Goal: Information Seeking & Learning: Understand process/instructions

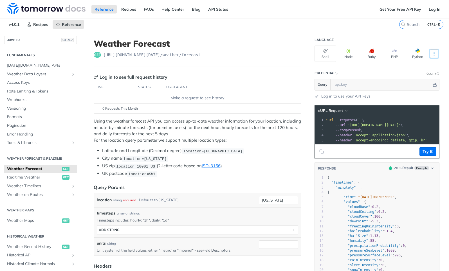
click at [433, 53] on icon "More ellipsis" at bounding box center [433, 53] width 5 height 5
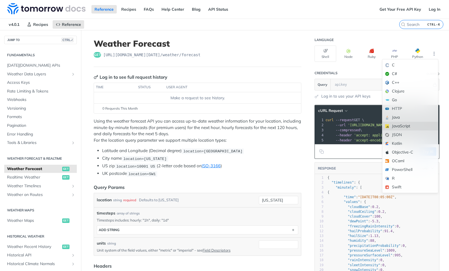
click at [400, 127] on div "JavaScript" at bounding box center [410, 126] width 56 height 9
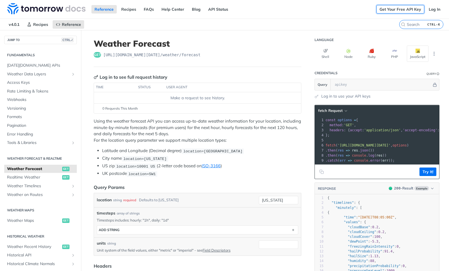
click at [393, 9] on link "Get Your Free API Key" at bounding box center [400, 9] width 48 height 8
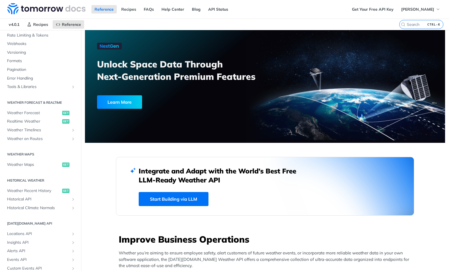
scroll to position [56, 0]
click at [32, 164] on span "Weather Maps" at bounding box center [34, 165] width 54 height 6
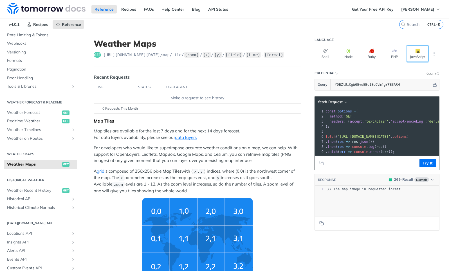
click at [416, 53] on button "JavaScript" at bounding box center [417, 54] width 22 height 16
click at [430, 182] on icon "button" at bounding box center [432, 180] width 4 height 4
click at [350, 207] on div "xxxxxxxxxx 1 // The map image in requested format" at bounding box center [384, 208] width 138 height 44
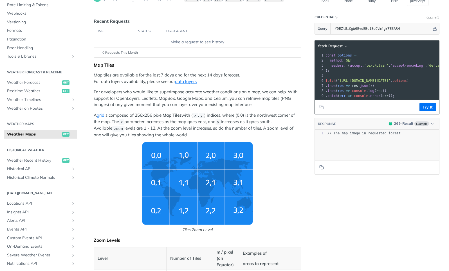
scroll to position [56, 0]
click at [186, 157] on img "Tiles Zoom Level" at bounding box center [197, 183] width 110 height 82
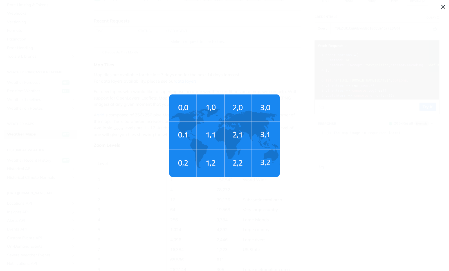
click at [219, 114] on img "Tiles Zoom Level" at bounding box center [224, 135] width 110 height 82
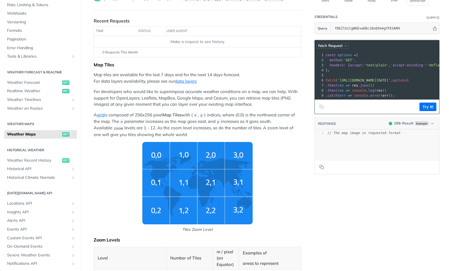
click at [343, 44] on icon "button" at bounding box center [345, 46] width 4 height 4
click at [395, 69] on pre "};" at bounding box center [445, 70] width 243 height 5
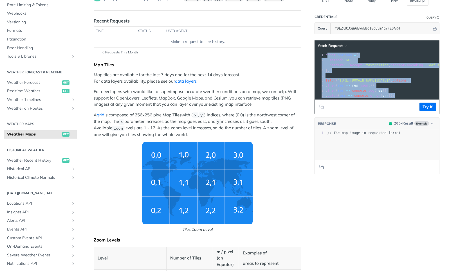
drag, startPoint x: 324, startPoint y: 54, endPoint x: 399, endPoint y: 100, distance: 88.1
click at [399, 99] on div "xxxxxxxxxx 1 const options = { 2 method : 'GET' , 3 headers : { accept : 'text/…" at bounding box center [377, 75] width 124 height 48
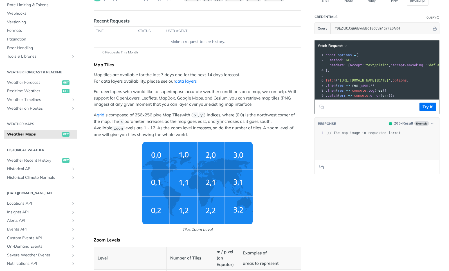
click at [400, 91] on pre ". then ( res => console . log ( res ))" at bounding box center [445, 90] width 243 height 5
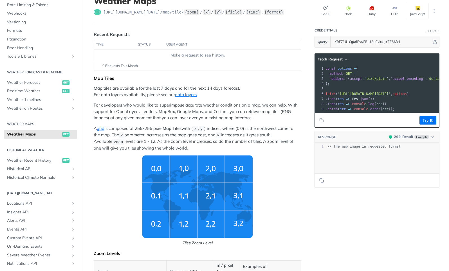
scroll to position [28, 0]
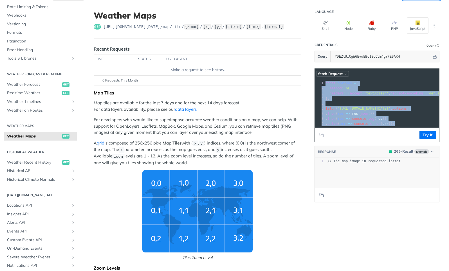
drag, startPoint x: 393, startPoint y: 123, endPoint x: 315, endPoint y: 74, distance: 92.3
click at [315, 74] on div "fetch Request xxxxxxxxxx 1 const options = { 2 method : 'GET' , 3 headers : { a…" at bounding box center [376, 105] width 125 height 74
copy div "const options = { 2 method : 'GET' , 3 headers : { accept : 'text/plain' , 'acc…"
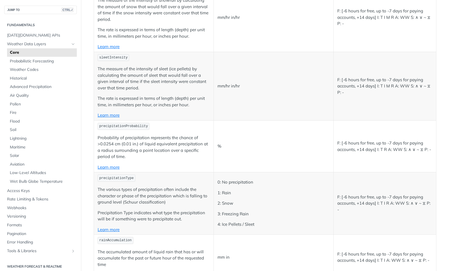
scroll to position [1405, 0]
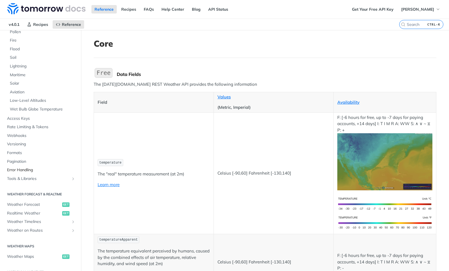
scroll to position [112, 0]
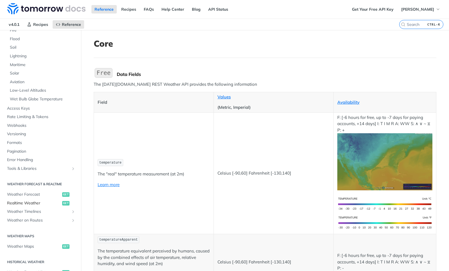
click at [40, 203] on span "Realtime Weather" at bounding box center [34, 203] width 54 height 6
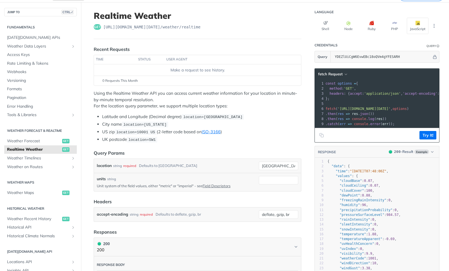
scroll to position [28, 0]
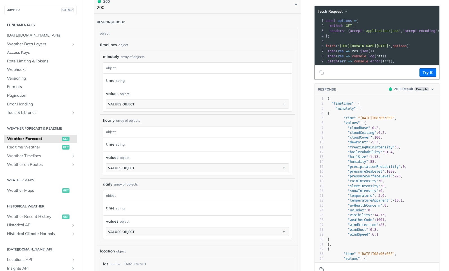
scroll to position [309, 0]
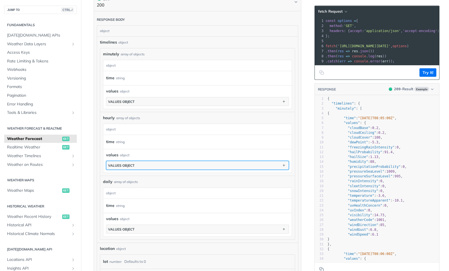
click at [263, 165] on button "values object" at bounding box center [197, 165] width 182 height 8
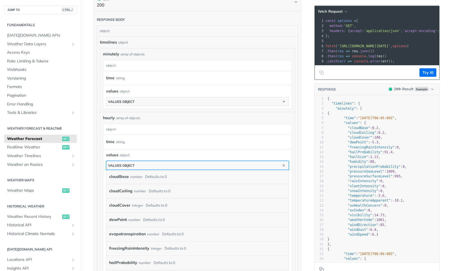
click at [263, 165] on button "values object" at bounding box center [197, 165] width 182 height 8
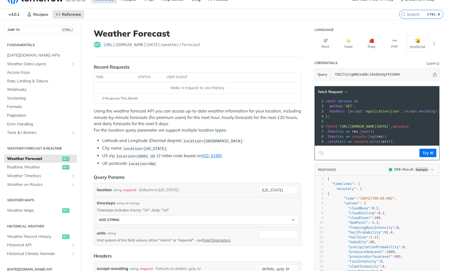
scroll to position [0, 0]
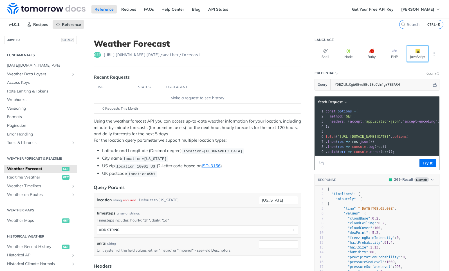
click at [417, 56] on button "JavaScript" at bounding box center [417, 54] width 22 height 16
click at [431, 53] on icon "More ellipsis" at bounding box center [433, 53] width 5 height 5
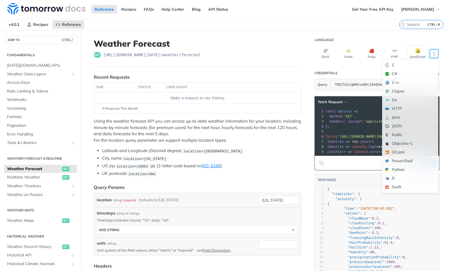
drag, startPoint x: 353, startPoint y: 68, endPoint x: 368, endPoint y: 67, distance: 15.5
click at [353, 68] on header "Credentials Query" at bounding box center [376, 72] width 125 height 11
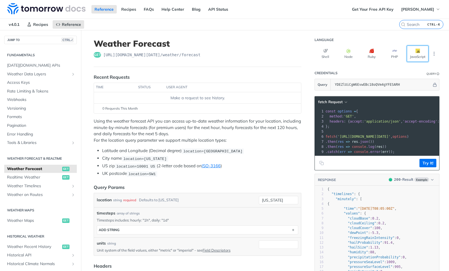
click at [417, 56] on button "JavaScript" at bounding box center [417, 54] width 22 height 16
click at [422, 166] on button "Try It!" at bounding box center [427, 163] width 17 height 8
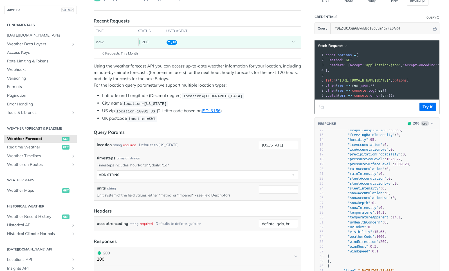
click at [319, 109] on icon "Copy to clipboard" at bounding box center [321, 107] width 4 height 4
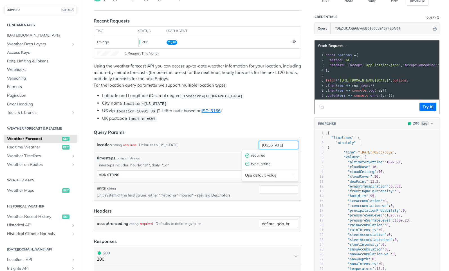
click at [281, 143] on input "[US_STATE]" at bounding box center [278, 145] width 39 height 8
click at [282, 145] on input "[US_STATE]" at bounding box center [278, 145] width 39 height 8
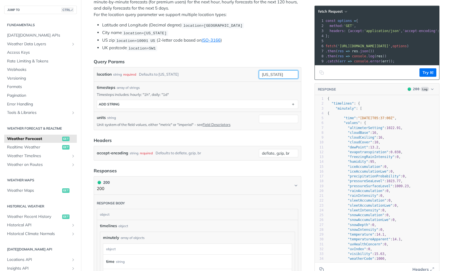
scroll to position [141, 0]
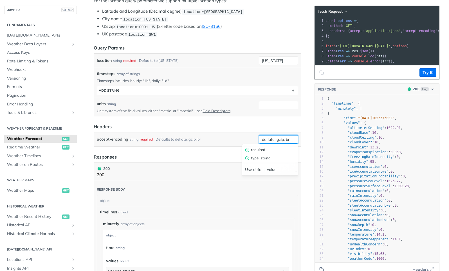
click at [291, 139] on input "deflate, gzip, br" at bounding box center [278, 139] width 39 height 8
click at [160, 148] on article "Weather Forecast get [URL][DOMAIN_NAME][DATE] /weather/forecast Recent Requests…" at bounding box center [197, 238] width 225 height 697
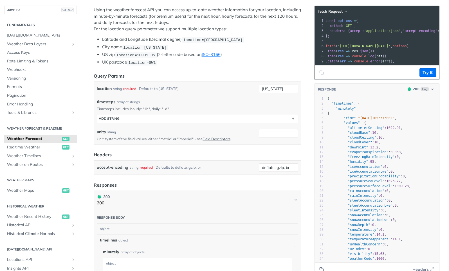
scroll to position [56, 0]
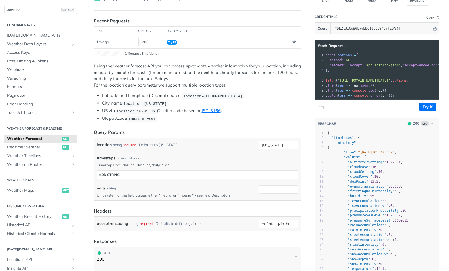
click at [430, 126] on icon "button" at bounding box center [432, 123] width 4 height 4
click at [430, 125] on icon "button" at bounding box center [432, 123] width 4 height 4
click at [284, 144] on input "[US_STATE]" at bounding box center [278, 145] width 39 height 8
type input "n"
type input "[GEOGRAPHIC_DATA]"
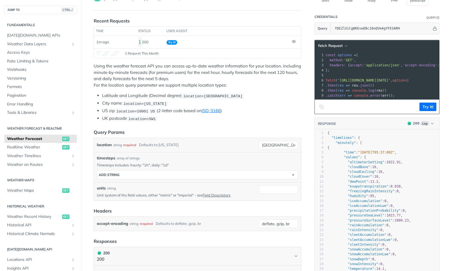
click at [259, 120] on li "UK postcode location=SW1" at bounding box center [201, 118] width 199 height 6
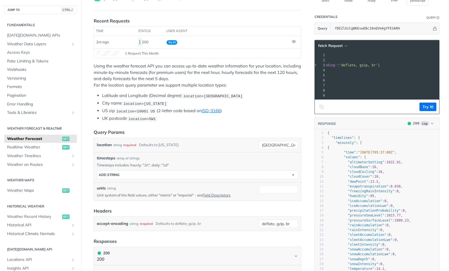
scroll to position [0, 99]
click at [424, 110] on button "Try It!" at bounding box center [427, 107] width 17 height 8
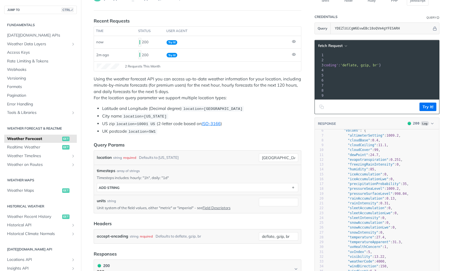
scroll to position [0, 0]
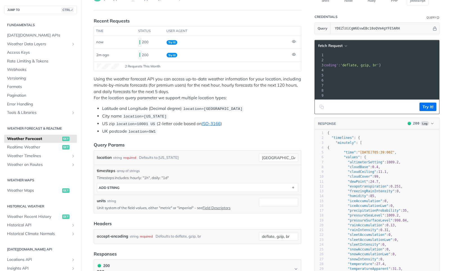
click at [320, 109] on icon "Copy to clipboard" at bounding box center [321, 107] width 4 height 4
click at [29, 191] on span "Weather Maps" at bounding box center [34, 191] width 54 height 6
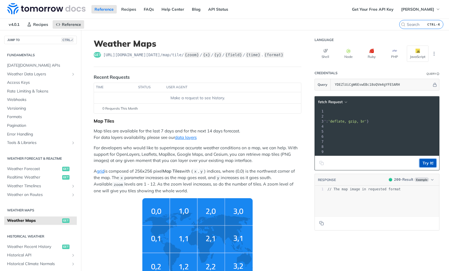
click at [424, 167] on button "Try It!" at bounding box center [427, 163] width 17 height 8
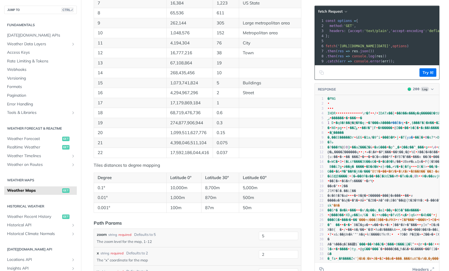
scroll to position [365, 0]
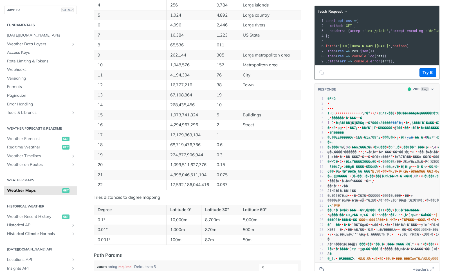
click at [319, 75] on icon "Copy to clipboard" at bounding box center [321, 72] width 4 height 4
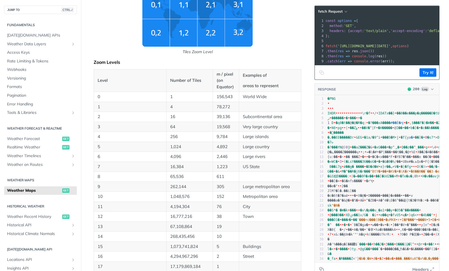
scroll to position [226, 0]
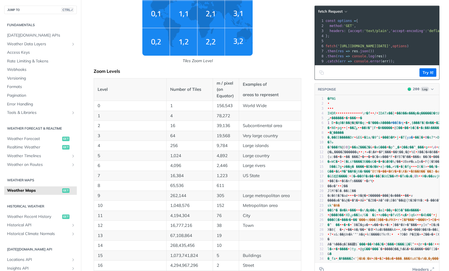
click at [319, 75] on icon "Copy to clipboard" at bounding box center [321, 72] width 4 height 4
click at [431, 91] on icon "button" at bounding box center [432, 89] width 4 height 4
click at [399, 109] on div "200 - Result" at bounding box center [393, 111] width 20 height 6
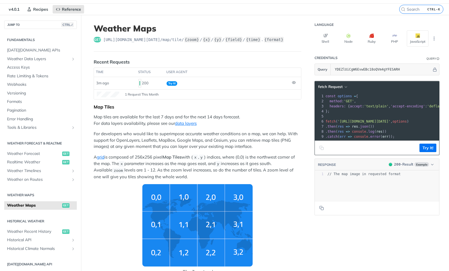
scroll to position [0, 0]
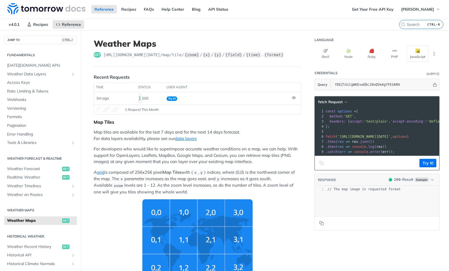
drag, startPoint x: 264, startPoint y: 106, endPoint x: 282, endPoint y: 105, distance: 18.0
click at [264, 106] on footer "1 Request This Month" at bounding box center [197, 110] width 207 height 10
click at [292, 97] on icon at bounding box center [294, 98] width 4 height 4
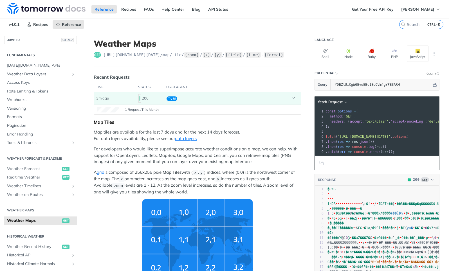
click at [386, 113] on pre "const options = {" at bounding box center [445, 111] width 243 height 5
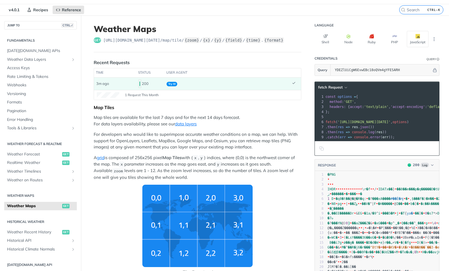
scroll to position [28, 0]
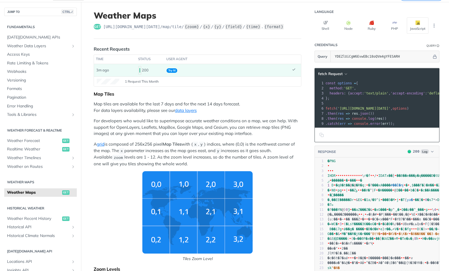
click at [320, 137] on icon "Copy to clipboard" at bounding box center [321, 135] width 4 height 4
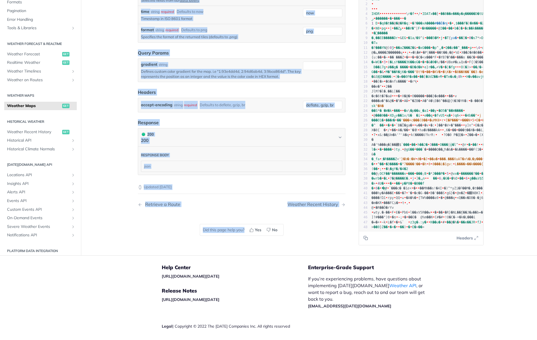
scroll to position [703, 0]
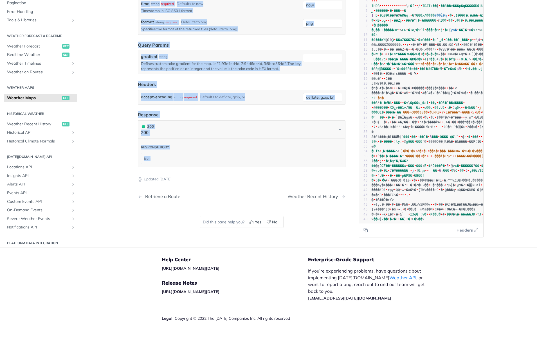
drag, startPoint x: 133, startPoint y: 34, endPoint x: 342, endPoint y: 159, distance: 244.0
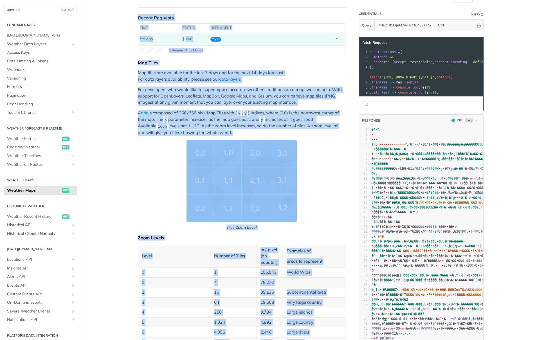
scroll to position [0, 0]
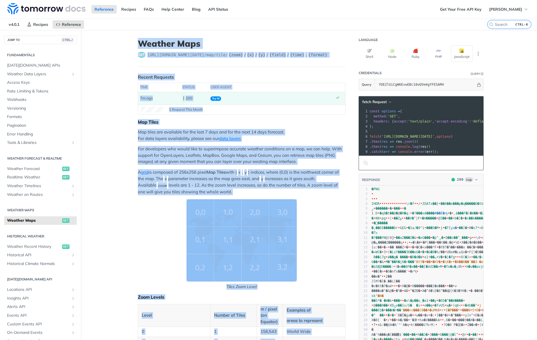
click at [315, 218] on span "Tiles Zoom Level" at bounding box center [241, 244] width 207 height 91
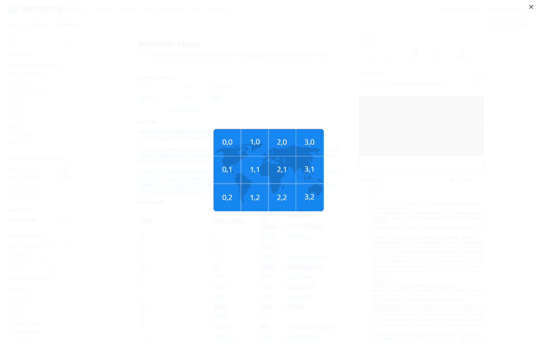
click at [245, 108] on span "Tiles Zoom Level" at bounding box center [268, 170] width 537 height 340
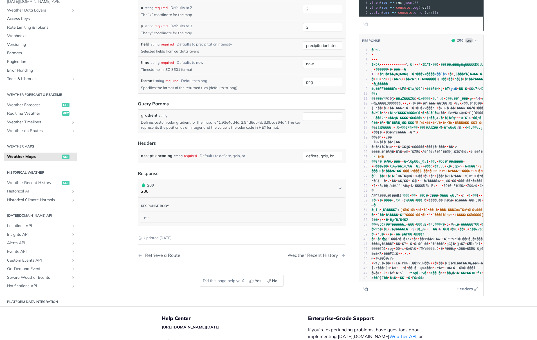
scroll to position [646, 0]
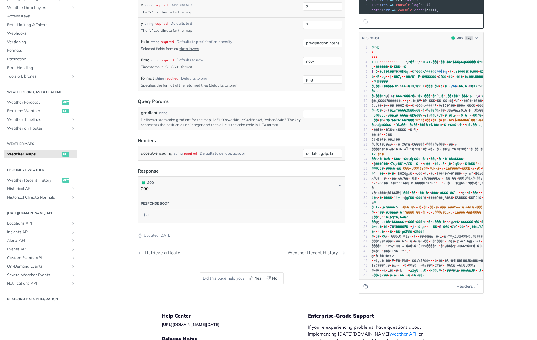
click at [187, 215] on div "json" at bounding box center [241, 214] width 201 height 11
click at [338, 184] on span "button" at bounding box center [340, 186] width 4 height 4
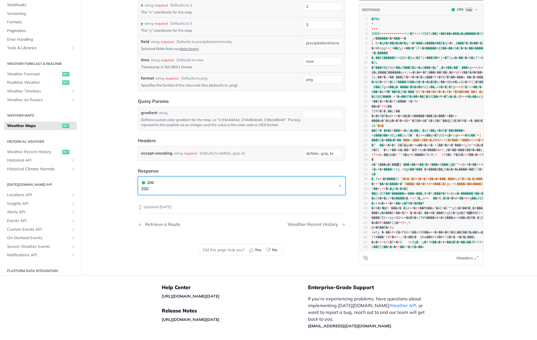
click at [338, 184] on icon "Chevron" at bounding box center [340, 186] width 4 height 4
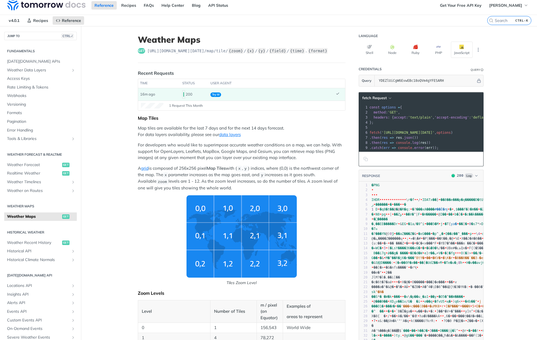
scroll to position [0, 0]
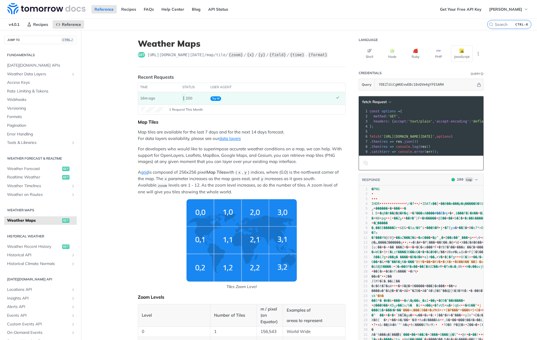
click at [448, 123] on span "'accept-encoding'" at bounding box center [451, 121] width 35 height 4
click at [365, 165] on icon "Copy to clipboard" at bounding box center [365, 163] width 4 height 4
click at [30, 169] on span "Weather Forecast" at bounding box center [34, 169] width 54 height 6
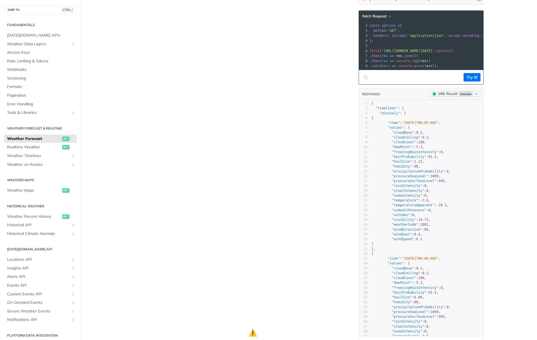
scroll to position [112, 0]
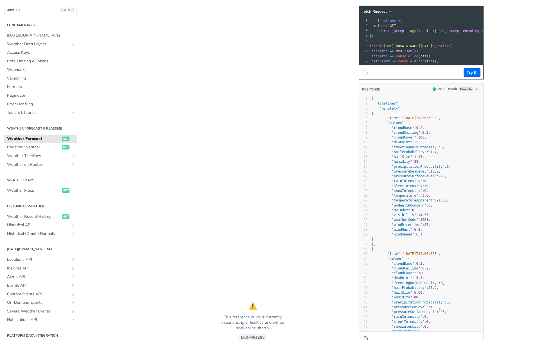
click at [62, 137] on span "get" at bounding box center [65, 139] width 7 height 4
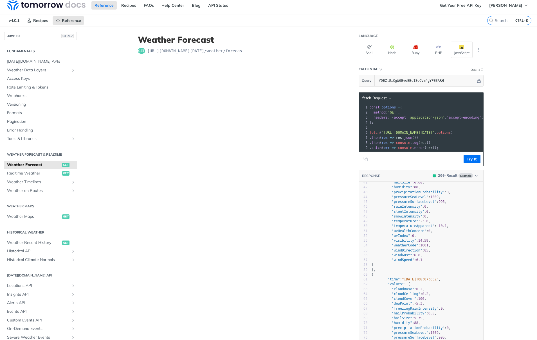
scroll to position [0, 0]
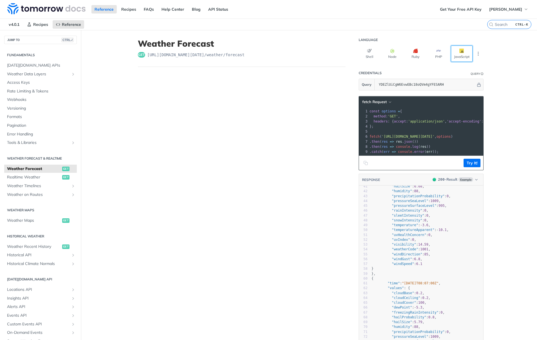
click at [448, 53] on button "JavaScript" at bounding box center [462, 54] width 22 height 16
drag, startPoint x: 395, startPoint y: 148, endPoint x: 364, endPoint y: 146, distance: 30.7
click at [364, 146] on div "8 . then ( res => console . log ( res ))" at bounding box center [448, 146] width 226 height 5
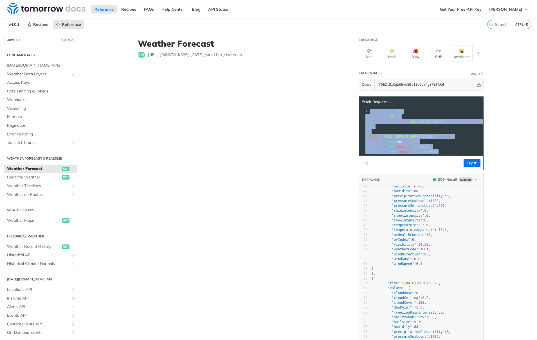
drag, startPoint x: 411, startPoint y: 151, endPoint x: 375, endPoint y: 106, distance: 57.6
click at [375, 106] on div "fetch Request 1 const options = { 2 method : 'GET' , 3 headers : { accept : 'ap…" at bounding box center [420, 133] width 125 height 74
copy div "const options = { 2 method : 'GET' , 3 headers : { accept : 'application/json' …"
click at [364, 165] on icon "Copy to clipboard" at bounding box center [365, 163] width 4 height 4
